Goal: Book appointment/travel/reservation

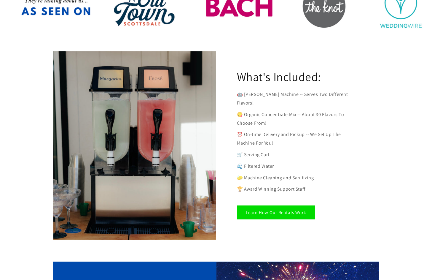
scroll to position [277, 0]
click at [281, 205] on link "Learn How Our Rentals Work" at bounding box center [276, 212] width 78 height 14
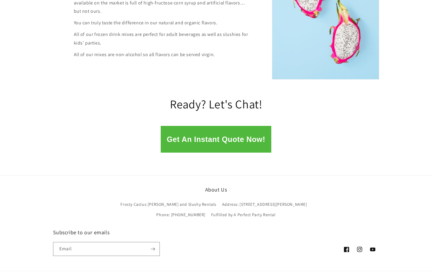
scroll to position [836, 0]
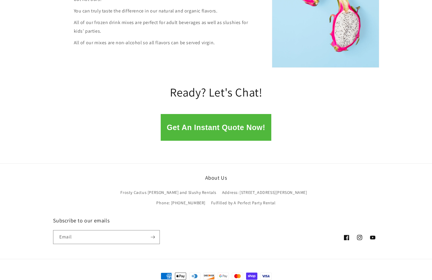
click at [227, 114] on button "Get An Instant Quote Now!" at bounding box center [216, 127] width 110 height 27
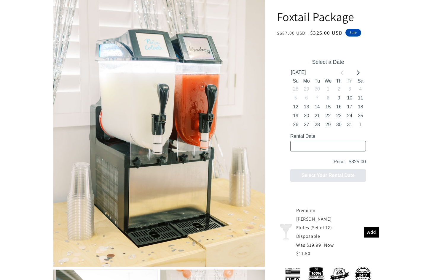
scroll to position [130, 0]
click at [362, 105] on button "18" at bounding box center [360, 107] width 11 height 9
type input "10/18/2025 / 4 spaces"
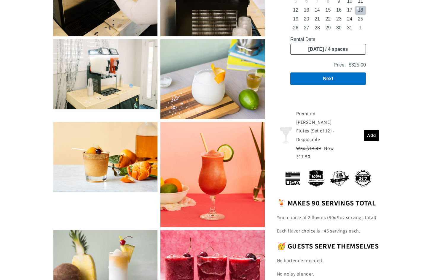
scroll to position [707, 0]
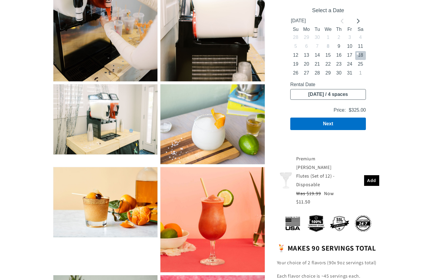
click at [335, 92] on input "10/18/2025 / 4 spaces" at bounding box center [328, 94] width 76 height 11
click at [316, 93] on input "10/18/2025 / 4 spaces" at bounding box center [328, 94] width 76 height 11
